Goal: Navigation & Orientation: Find specific page/section

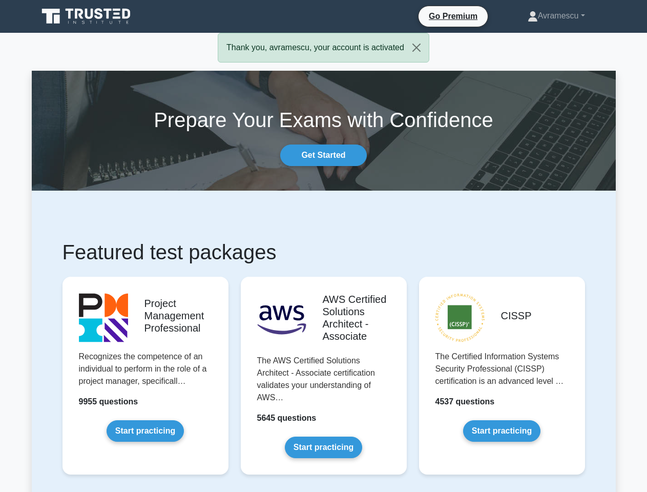
click at [554, 16] on link "Avramescu" at bounding box center [556, 16] width 107 height 20
